Goal: Find specific page/section: Find specific page/section

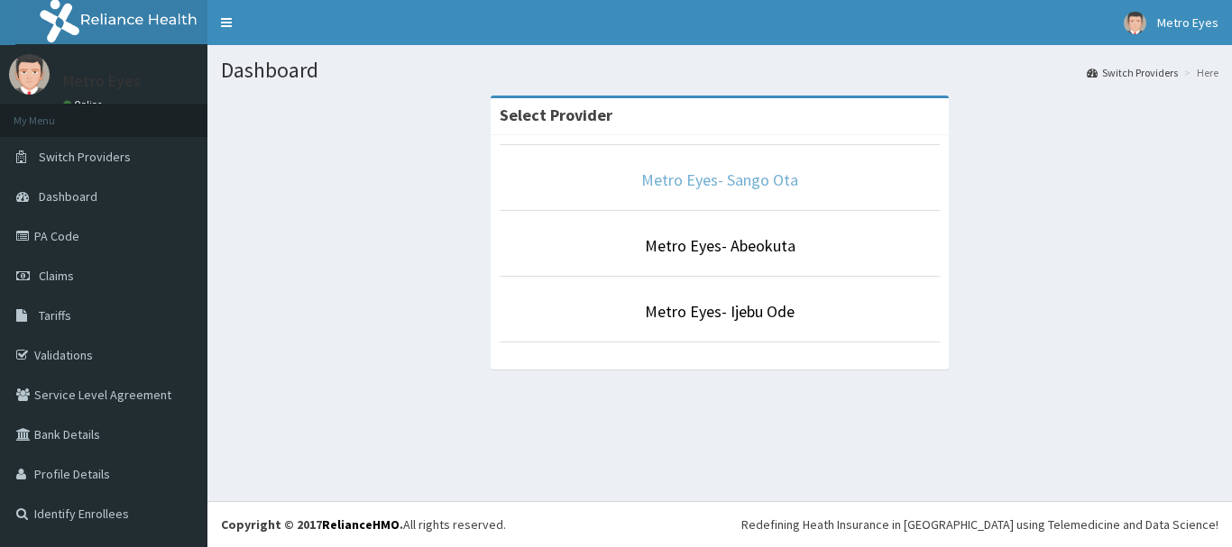
click at [739, 180] on link "Metro Eyes- Sango Ota" at bounding box center [719, 180] width 157 height 21
click at [721, 172] on link "Metro Eyes- Sango Ota" at bounding box center [719, 180] width 157 height 21
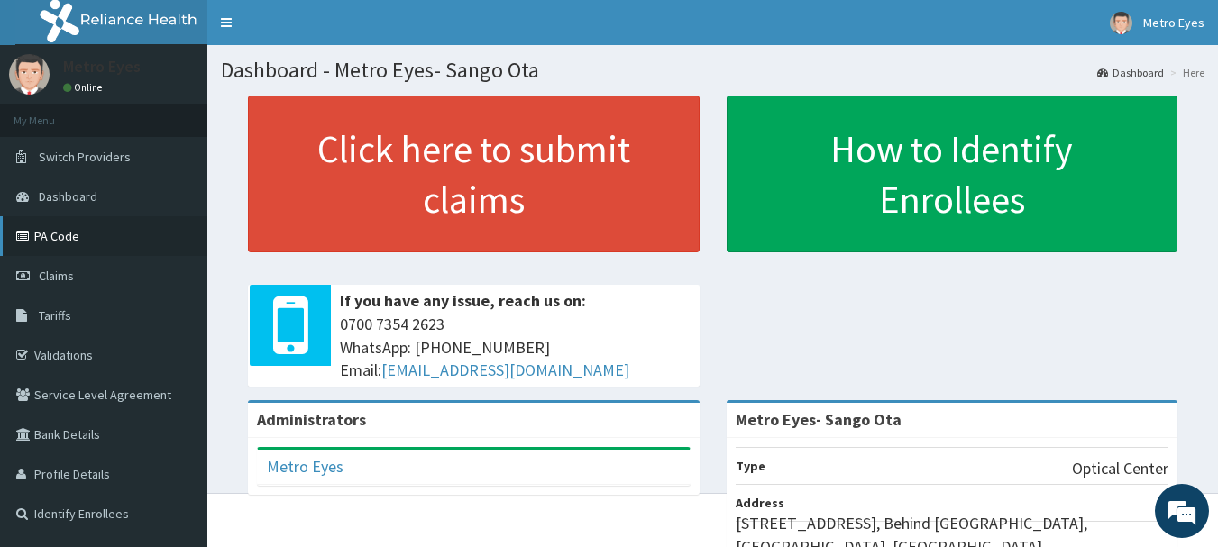
click at [61, 226] on link "PA Code" at bounding box center [103, 236] width 207 height 40
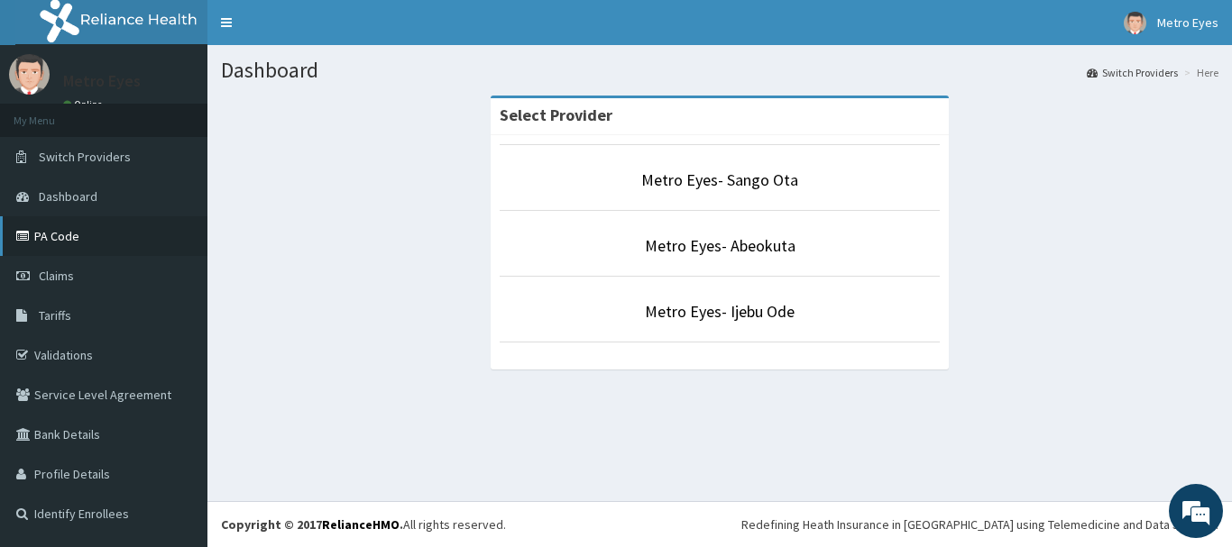
click at [65, 227] on link "PA Code" at bounding box center [103, 236] width 207 height 40
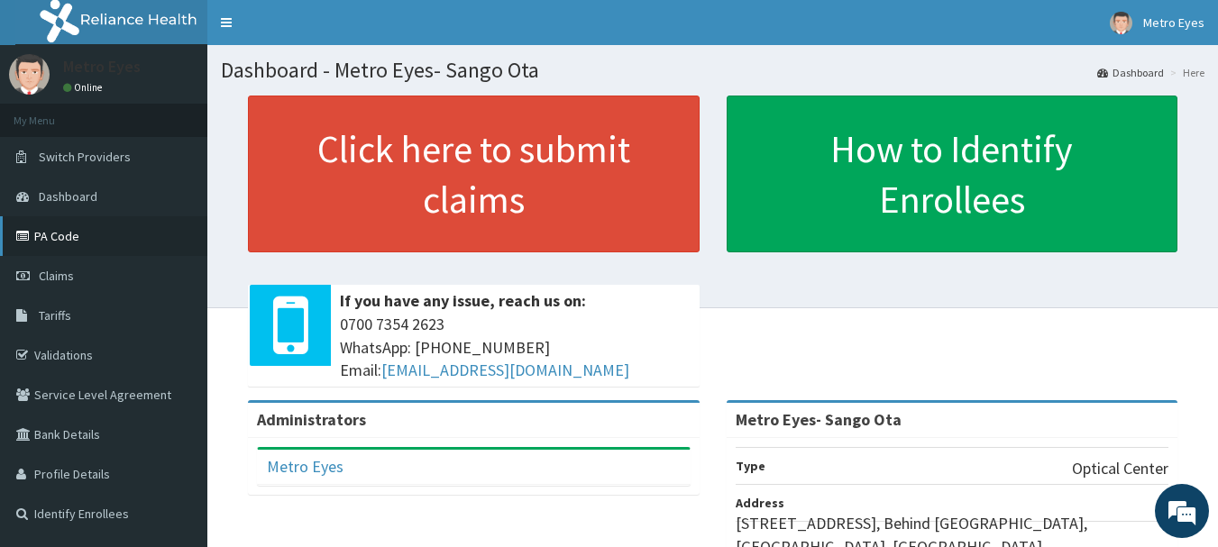
click at [84, 243] on link "PA Code" at bounding box center [103, 236] width 207 height 40
